Goal: Navigation & Orientation: Find specific page/section

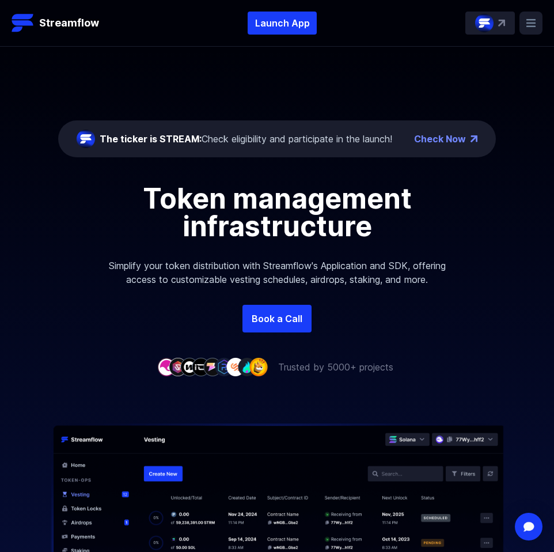
click at [528, 24] on icon at bounding box center [531, 23] width 9 height 8
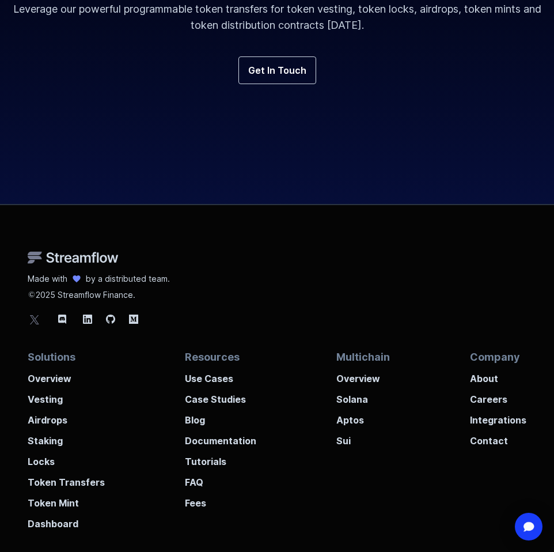
scroll to position [5597, 0]
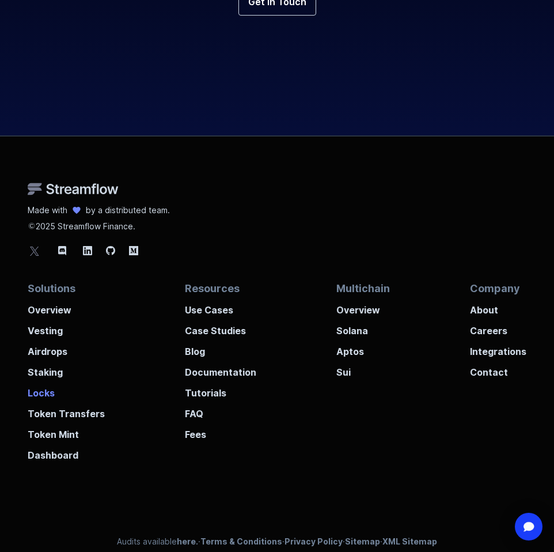
click at [53, 379] on p "Locks" at bounding box center [66, 389] width 77 height 21
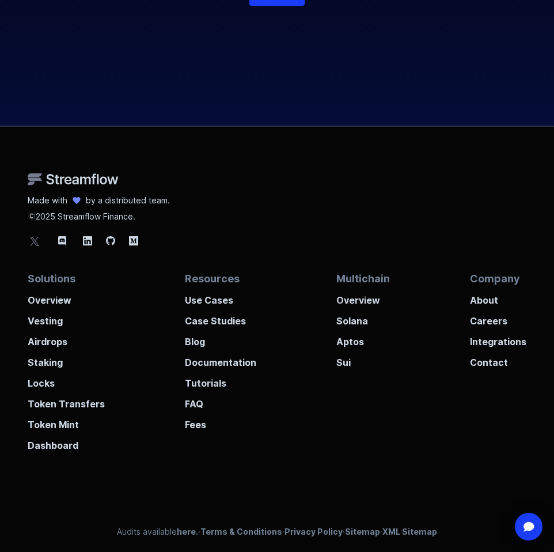
scroll to position [3403, 0]
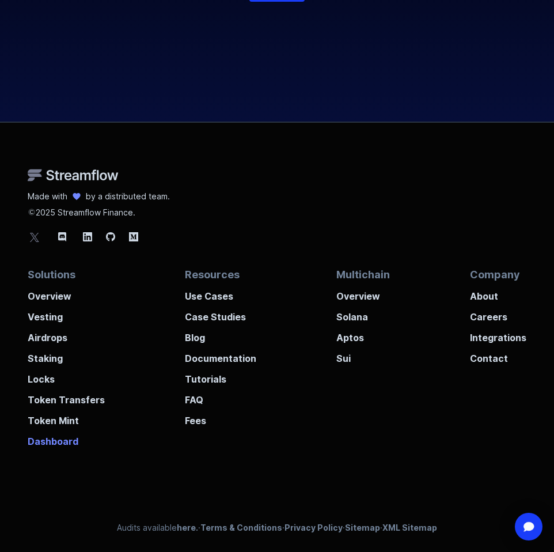
click at [56, 444] on p "Dashboard" at bounding box center [66, 438] width 77 height 21
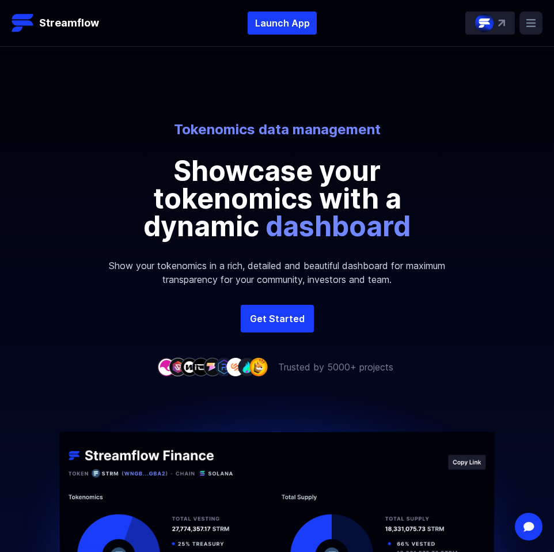
click at [530, 19] on icon at bounding box center [531, 23] width 9 height 8
